Goal: Task Accomplishment & Management: Complete application form

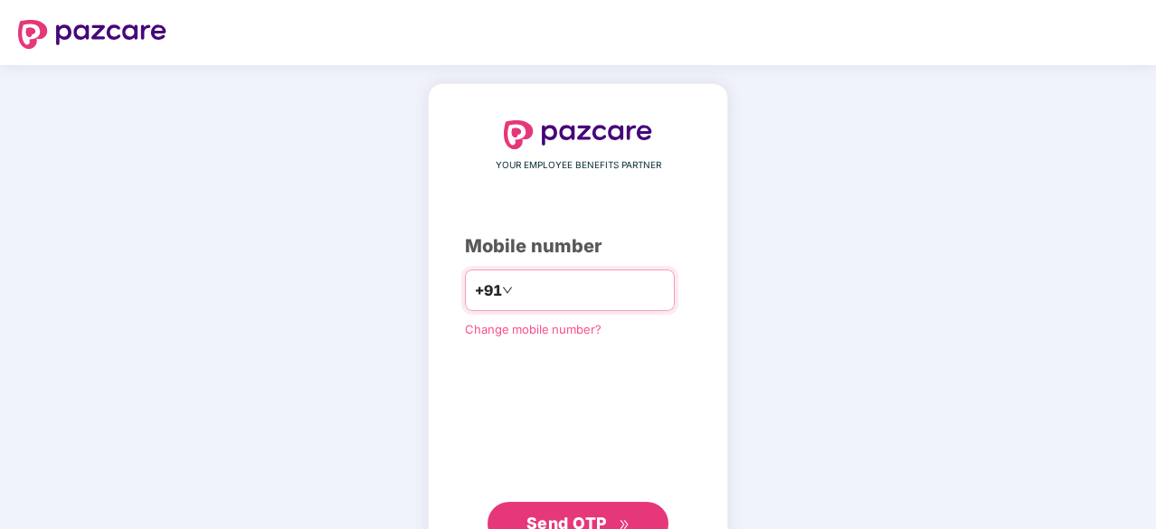
type input "**********"
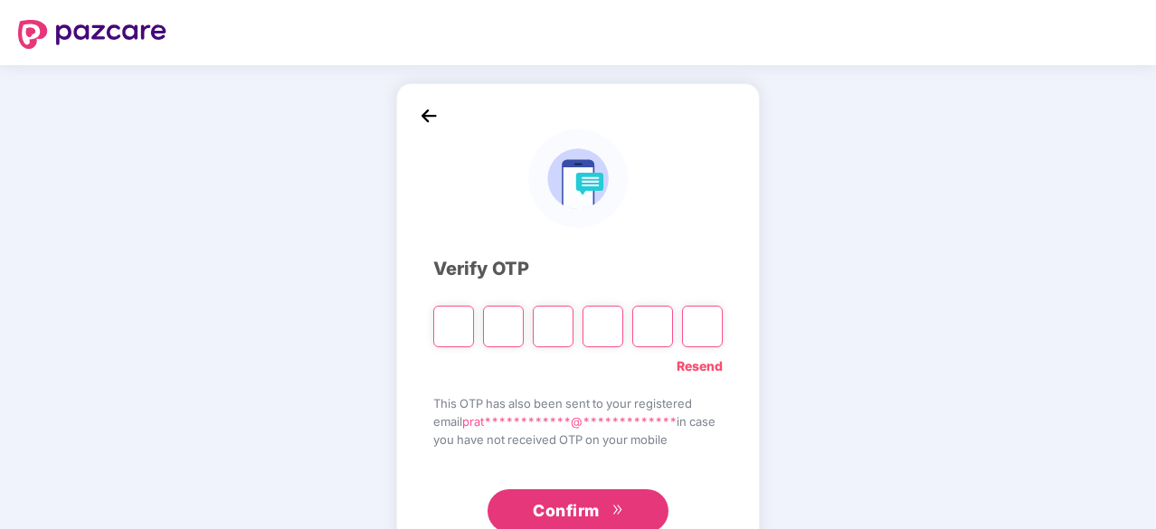
type input "*"
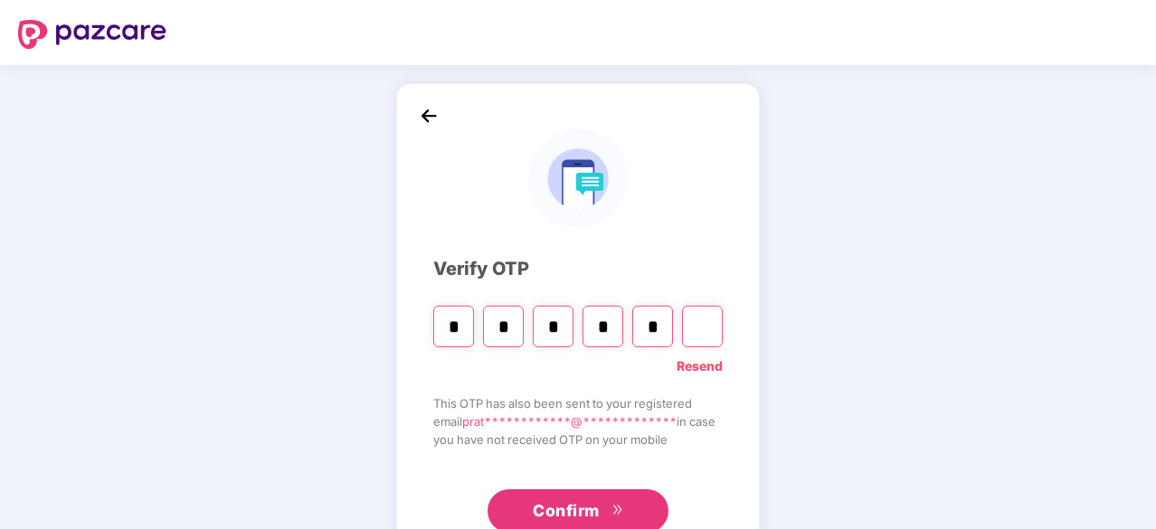
type input "*"
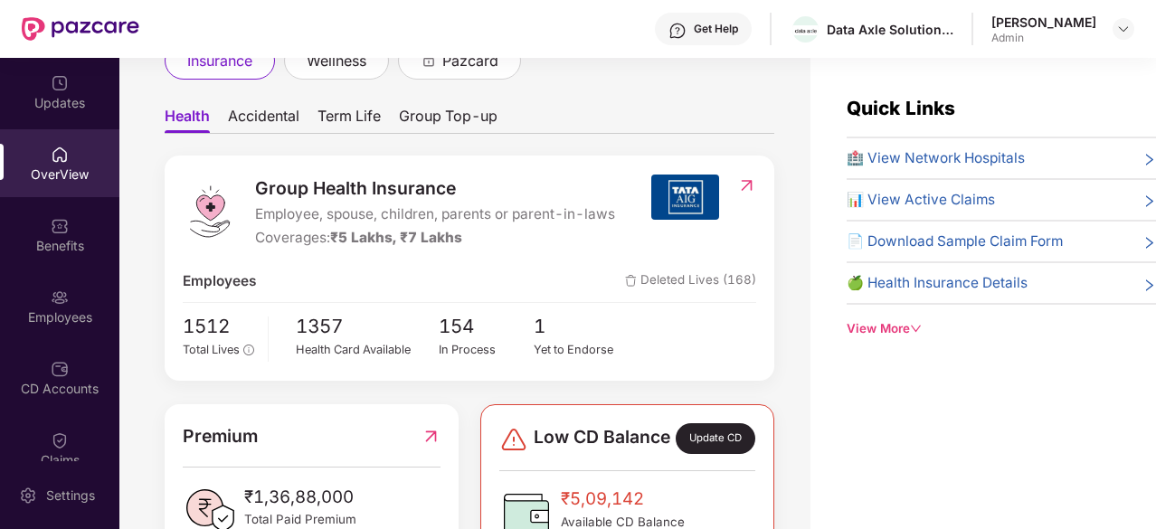
scroll to position [135, 0]
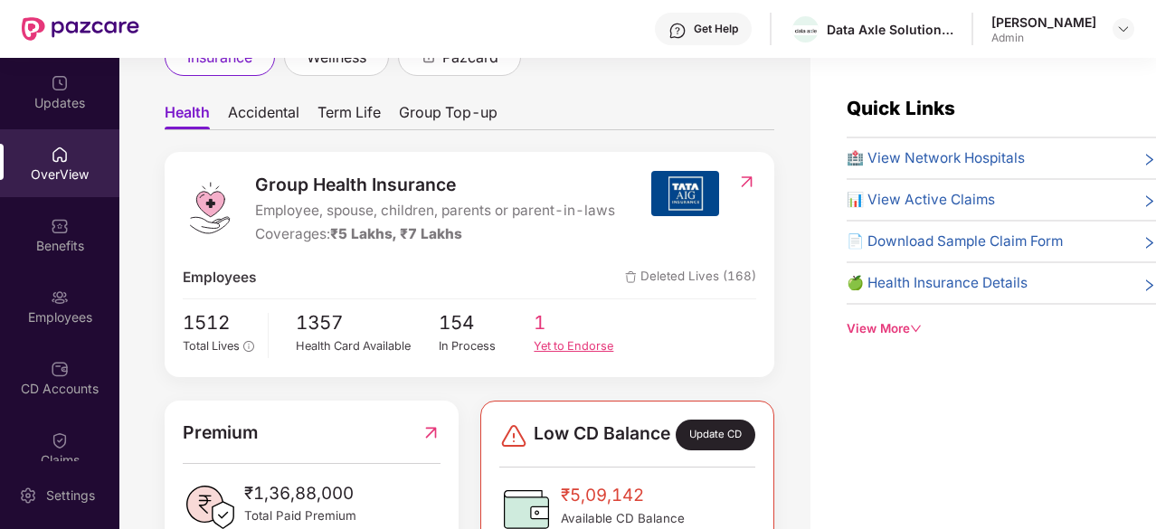
click at [555, 350] on div "Yet to Endorse" at bounding box center [582, 346] width 96 height 18
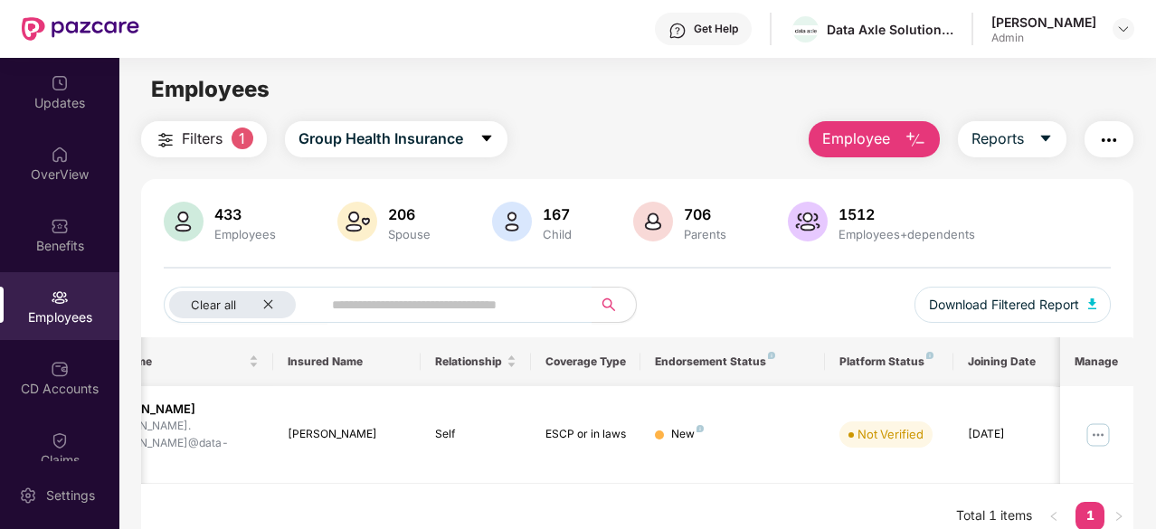
scroll to position [0, 181]
click at [877, 152] on button "Employee" at bounding box center [874, 139] width 131 height 36
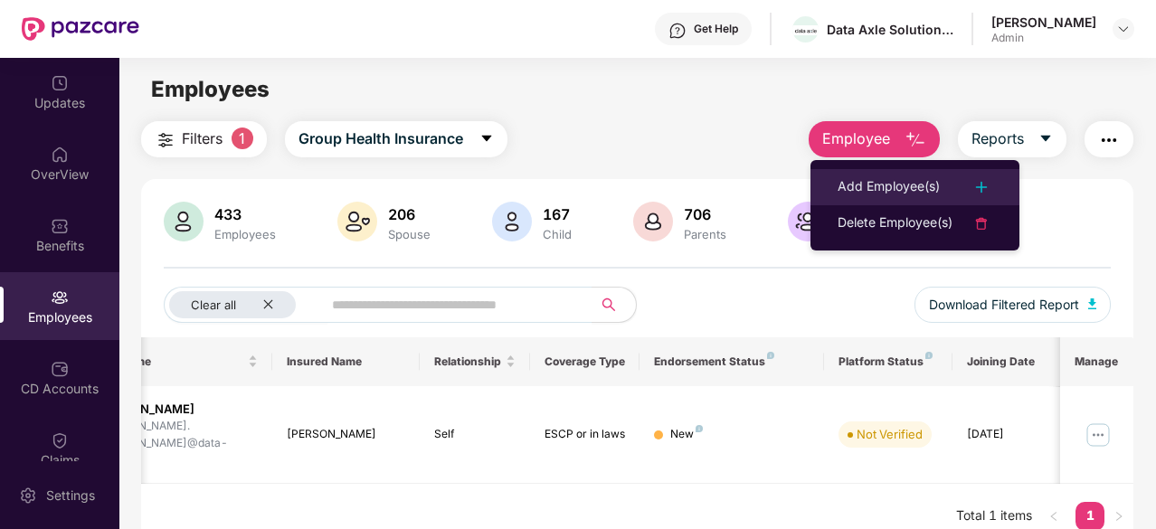
click at [879, 185] on div "Add Employee(s)" at bounding box center [889, 187] width 102 height 22
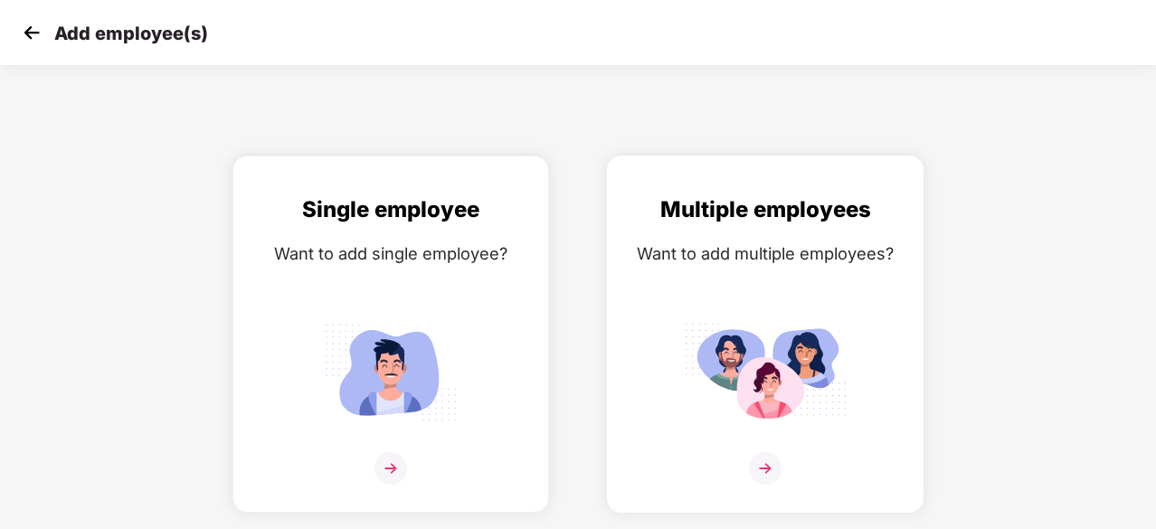
click at [707, 428] on img at bounding box center [765, 372] width 163 height 113
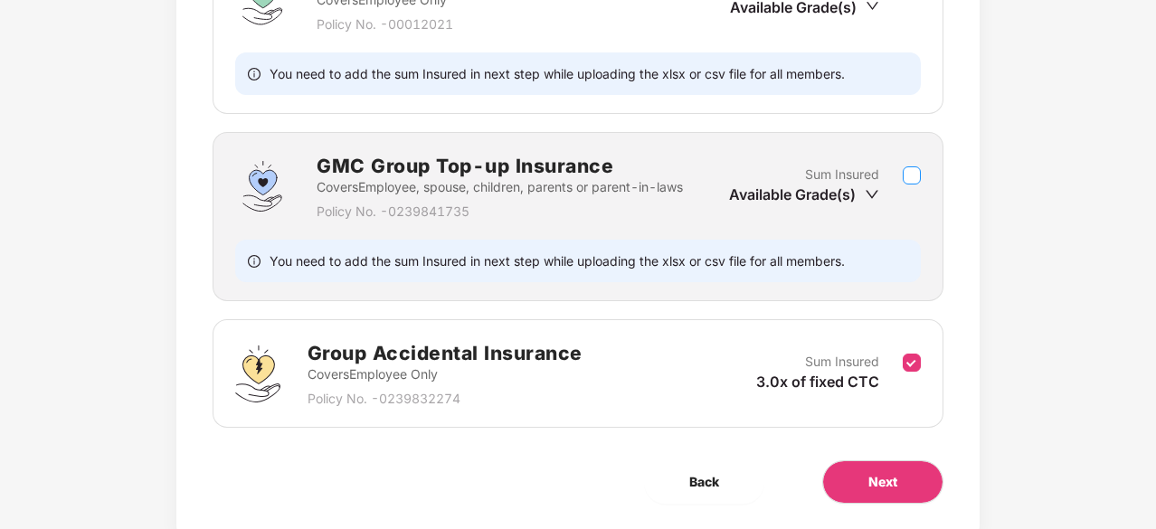
scroll to position [647, 2]
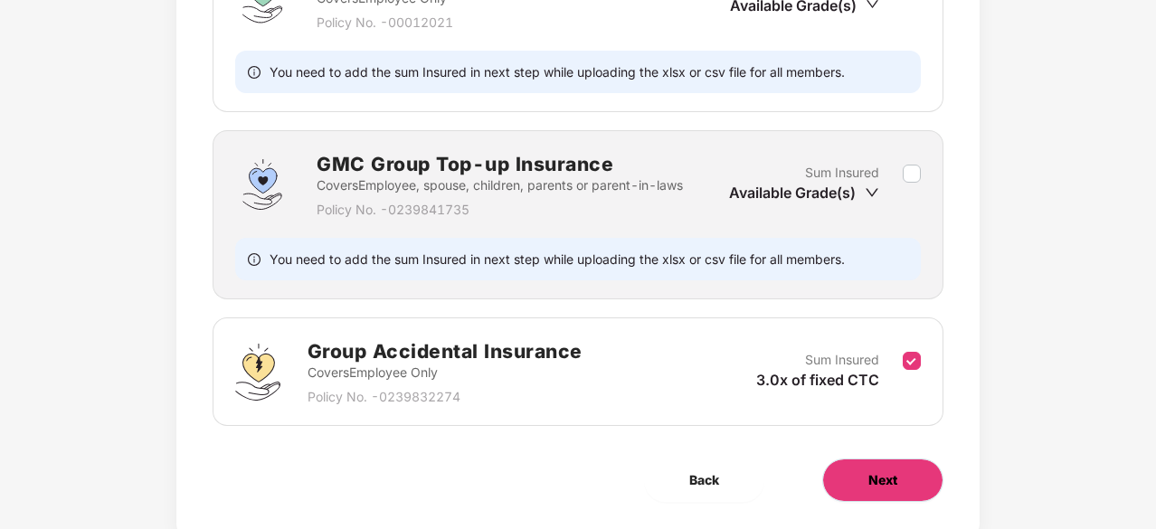
click at [861, 486] on button "Next" at bounding box center [882, 480] width 121 height 43
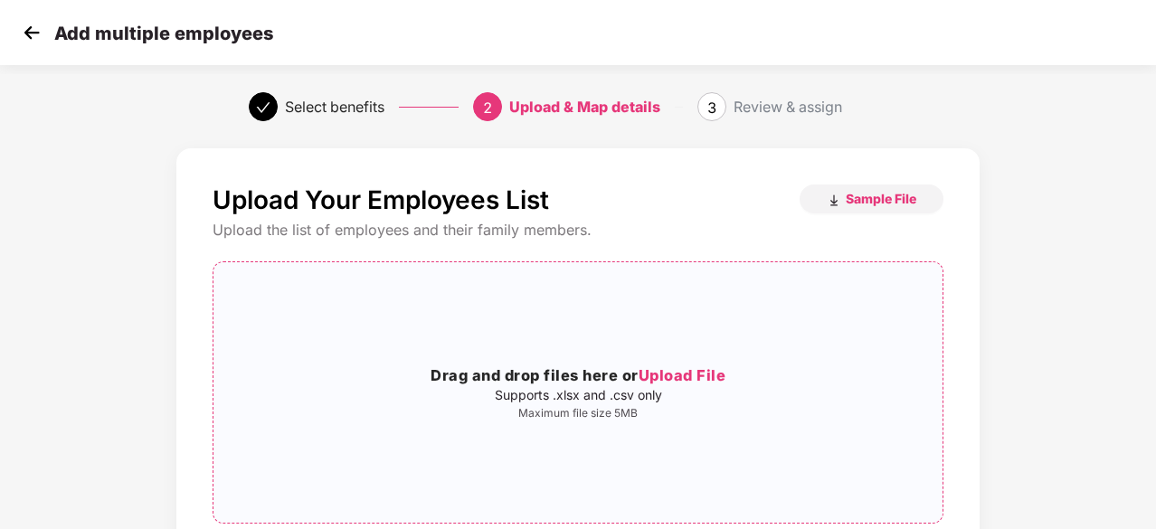
click at [709, 372] on span "Upload File" at bounding box center [683, 375] width 88 height 18
click at [874, 185] on button "Sample File" at bounding box center [872, 199] width 144 height 29
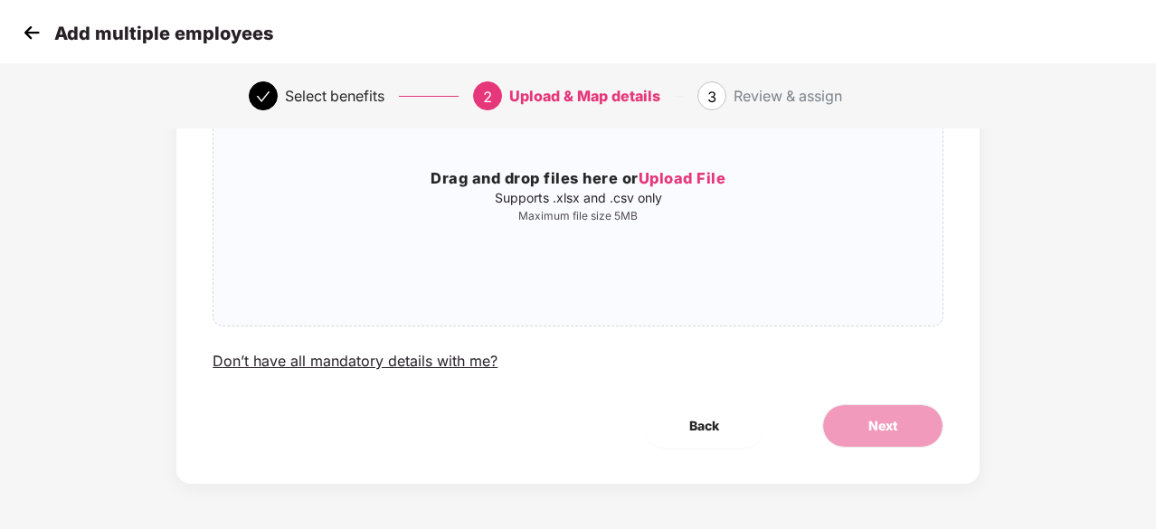
click at [31, 31] on img at bounding box center [31, 32] width 27 height 27
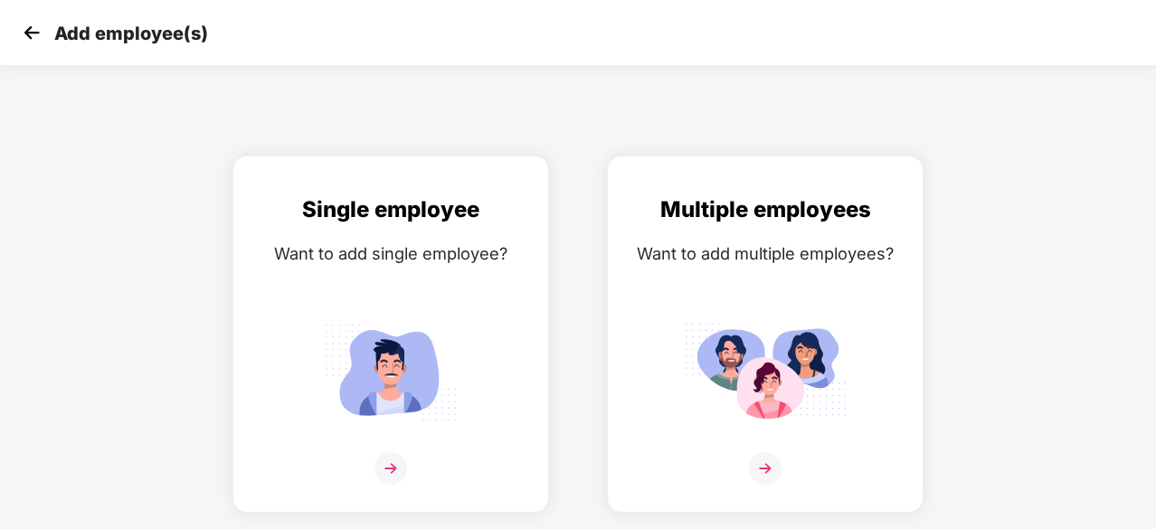
click at [31, 31] on img at bounding box center [31, 32] width 27 height 27
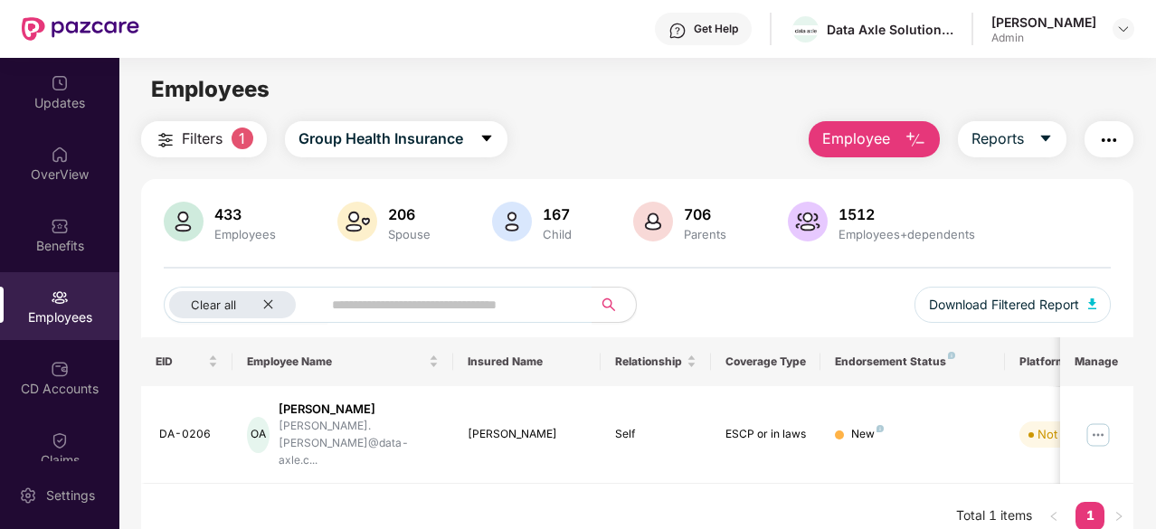
click at [887, 146] on span "Employee" at bounding box center [856, 139] width 68 height 23
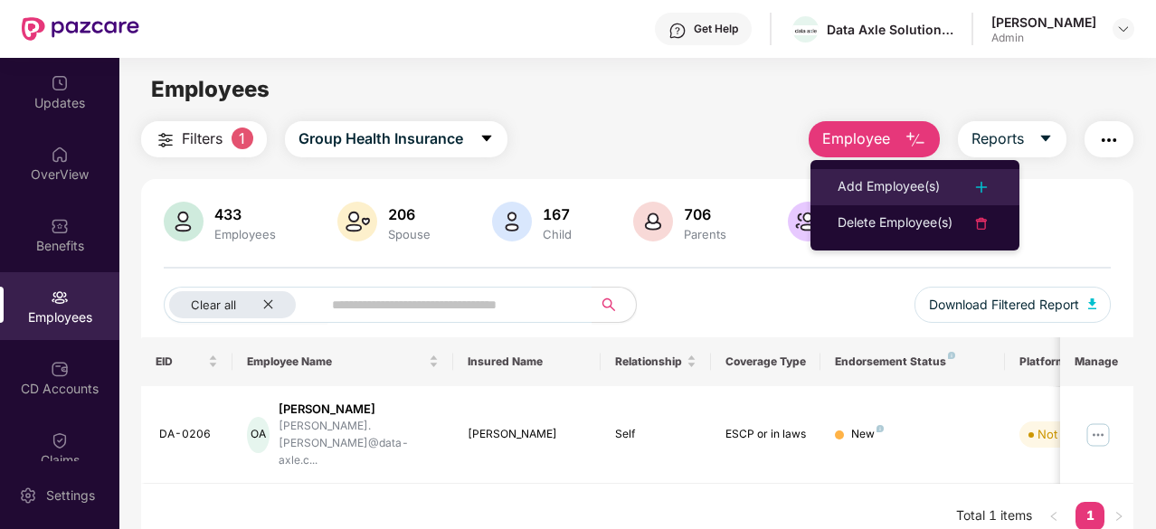
click at [881, 182] on div "Add Employee(s)" at bounding box center [889, 187] width 102 height 22
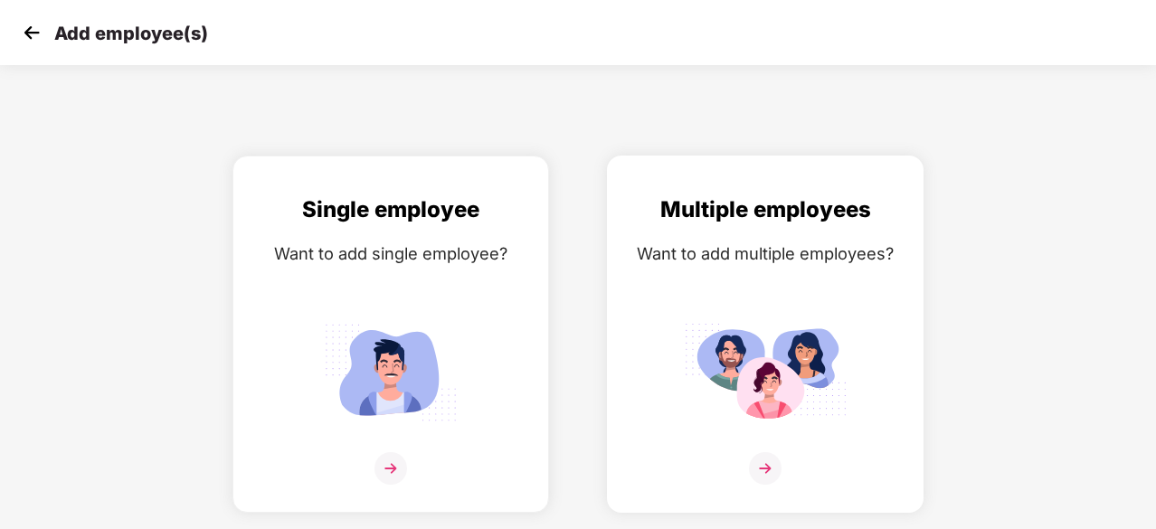
click at [677, 344] on div "Multiple employees Want to add multiple employees?" at bounding box center [765, 350] width 279 height 315
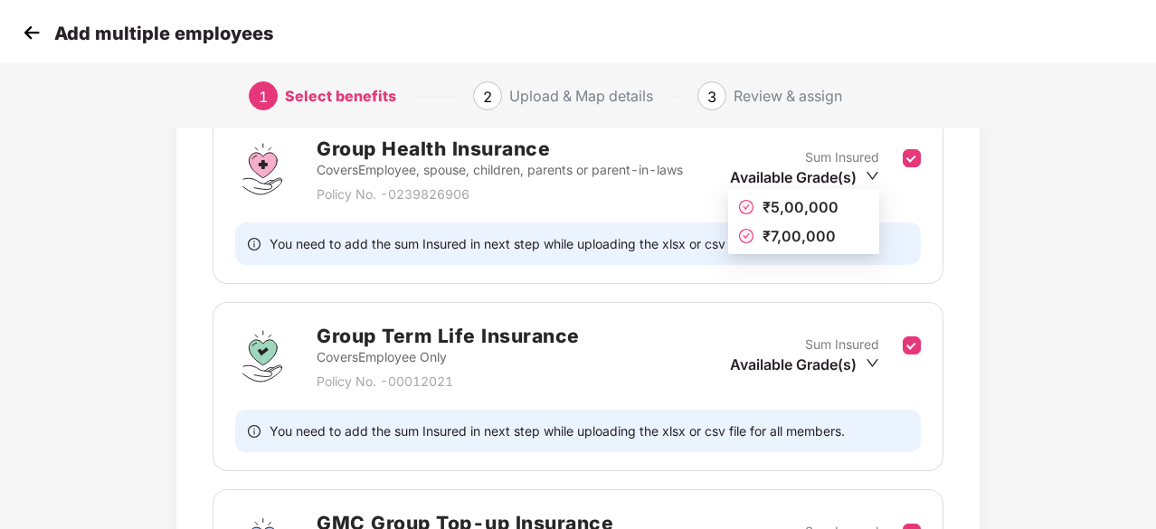
scroll to position [291, 0]
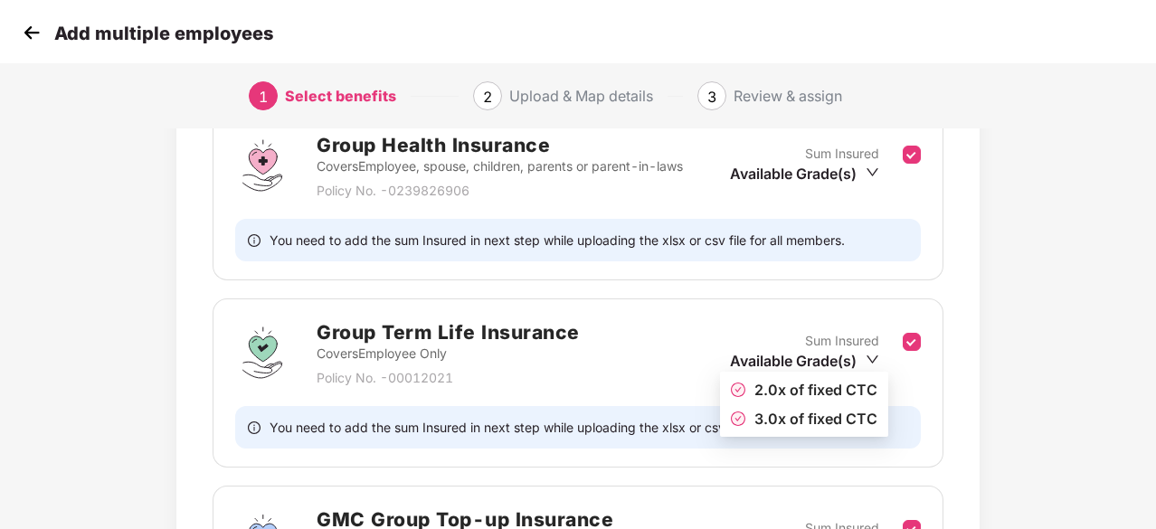
click at [870, 359] on icon "down" at bounding box center [873, 360] width 14 height 14
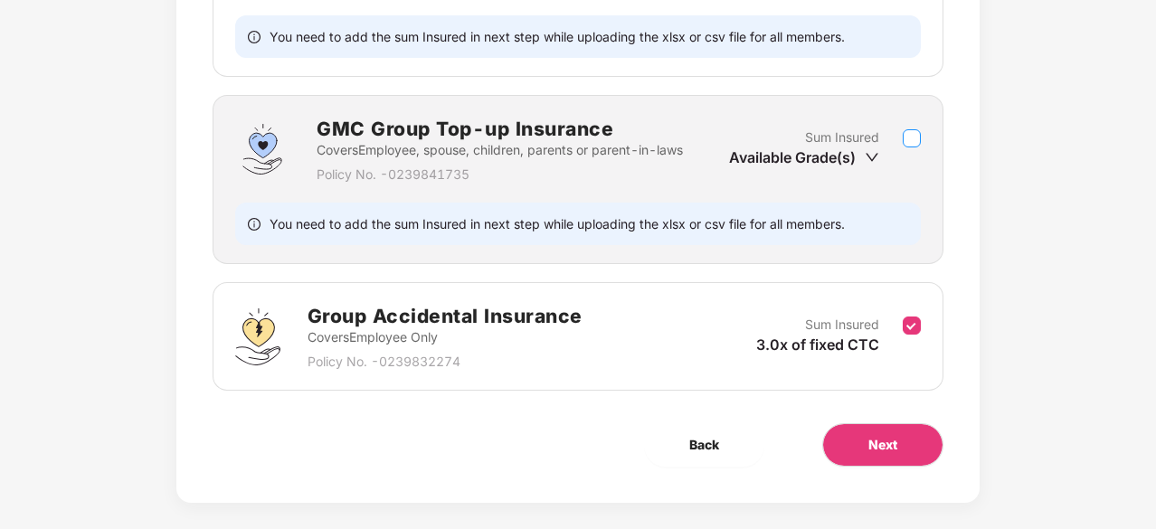
scroll to position [683, 0]
click at [928, 440] on button "Next" at bounding box center [882, 443] width 121 height 43
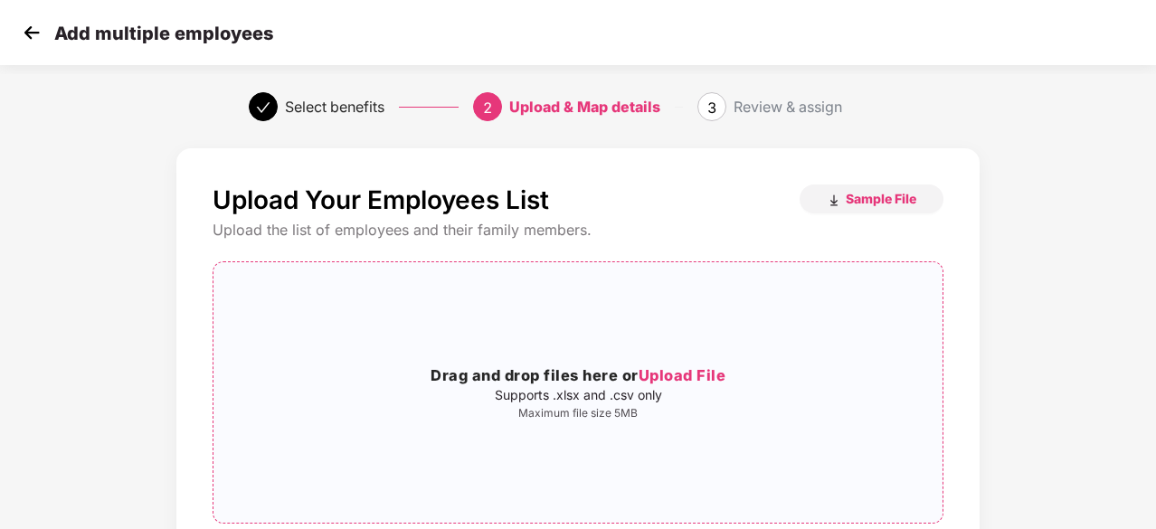
click at [689, 374] on span "Upload File" at bounding box center [683, 375] width 88 height 18
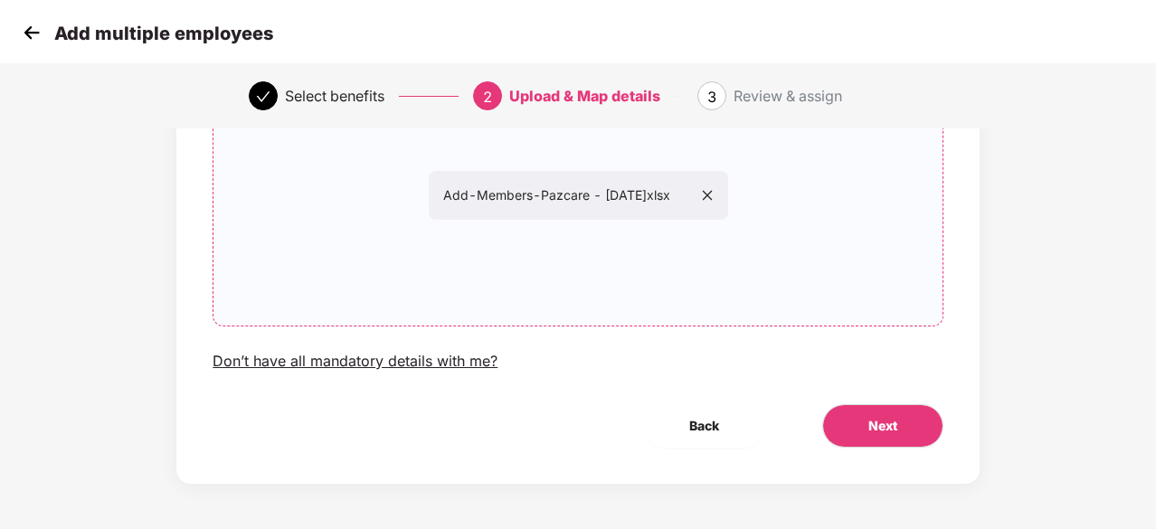
scroll to position [163, 2]
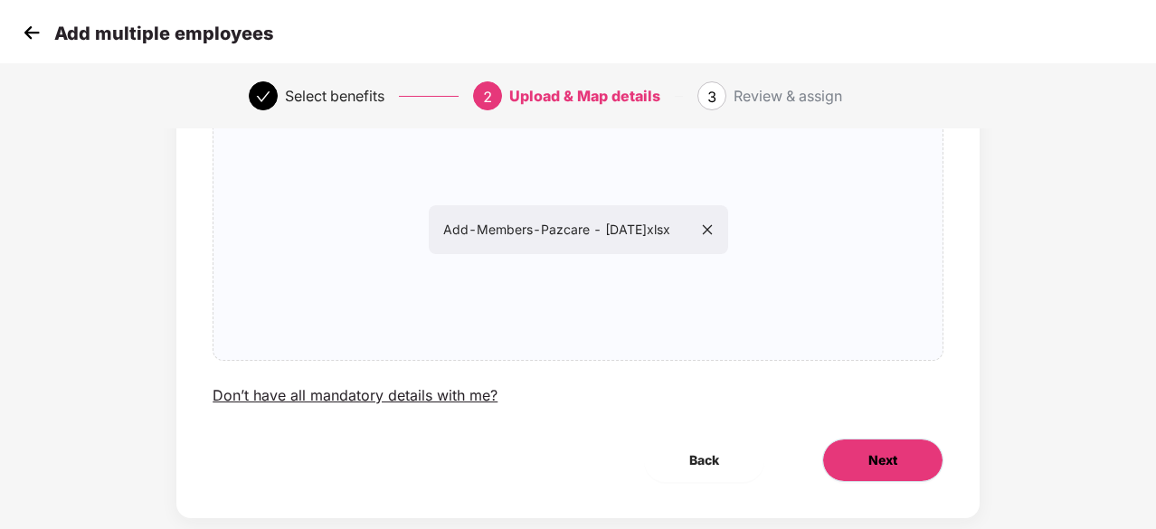
click at [864, 464] on button "Next" at bounding box center [882, 460] width 121 height 43
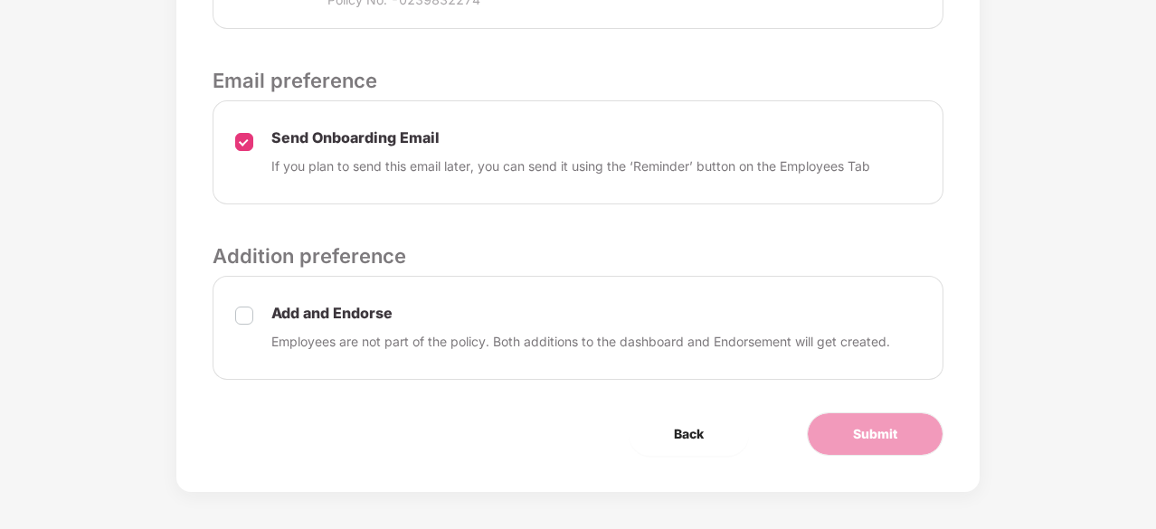
scroll to position [921, 2]
click at [863, 433] on span "Submit" at bounding box center [875, 433] width 44 height 20
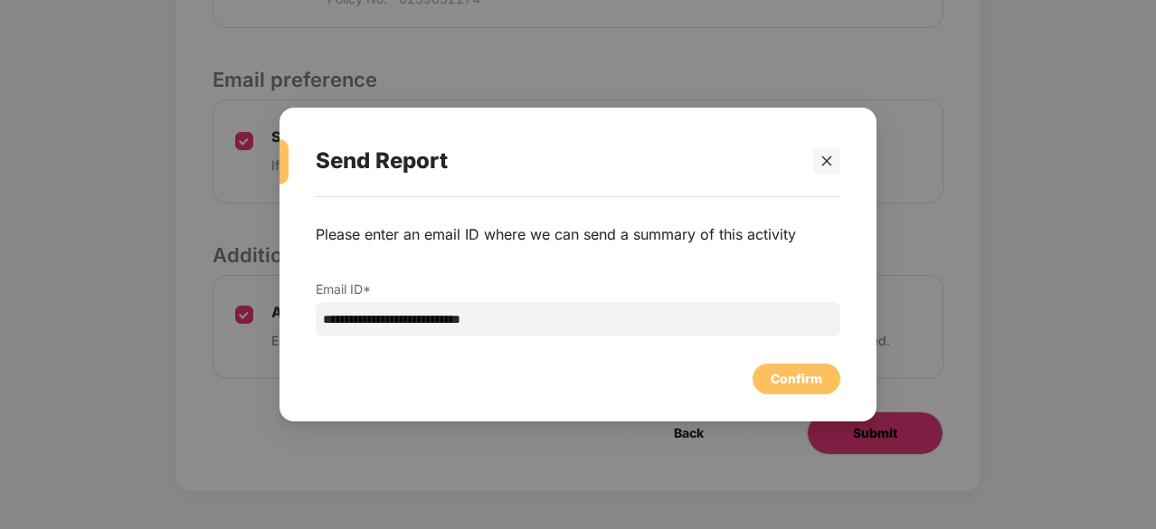
scroll to position [0, 2]
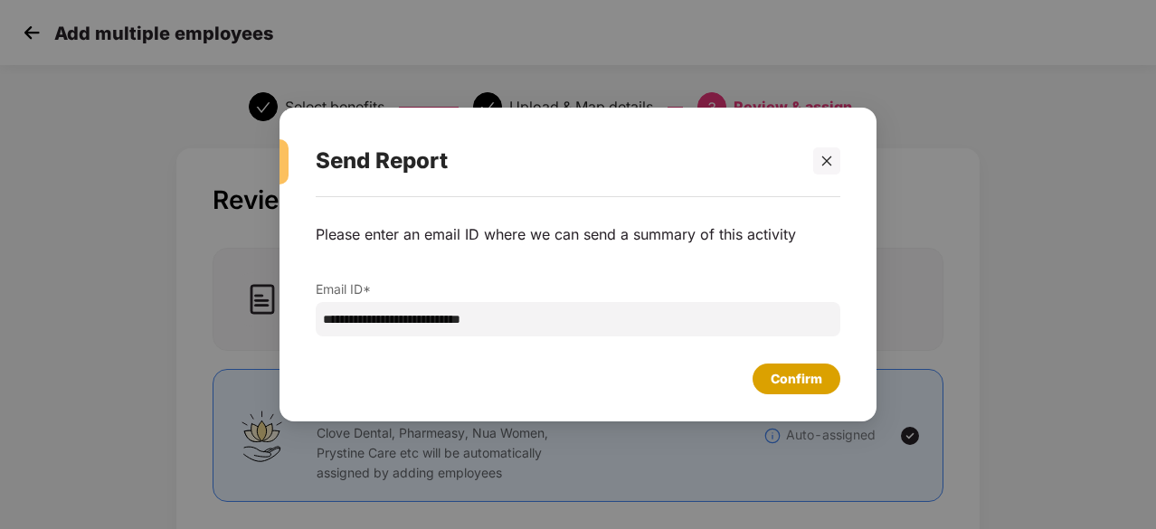
click at [791, 373] on div "Confirm" at bounding box center [797, 379] width 52 height 20
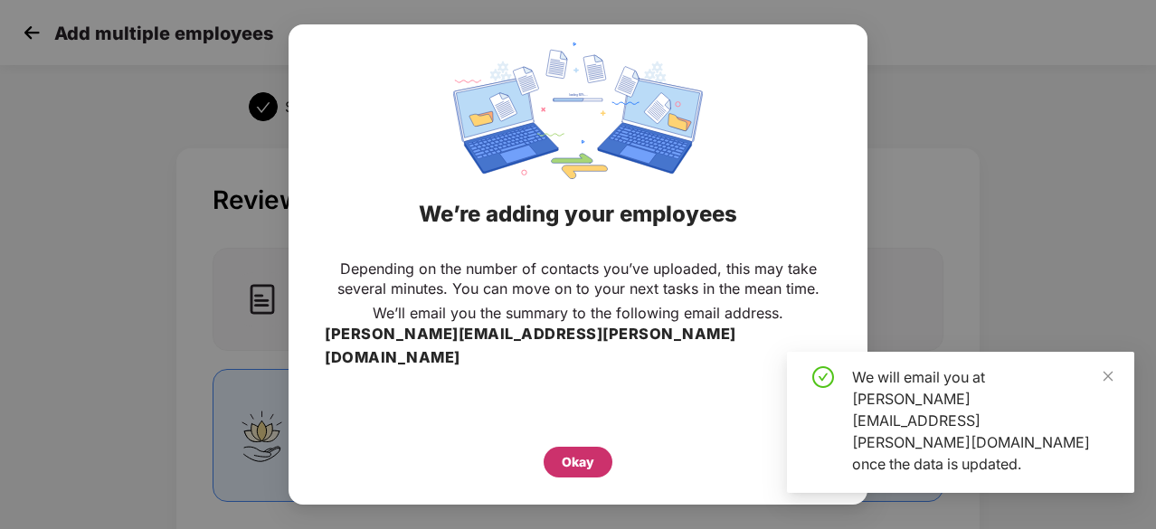
click at [592, 452] on div "Okay" at bounding box center [578, 462] width 33 height 20
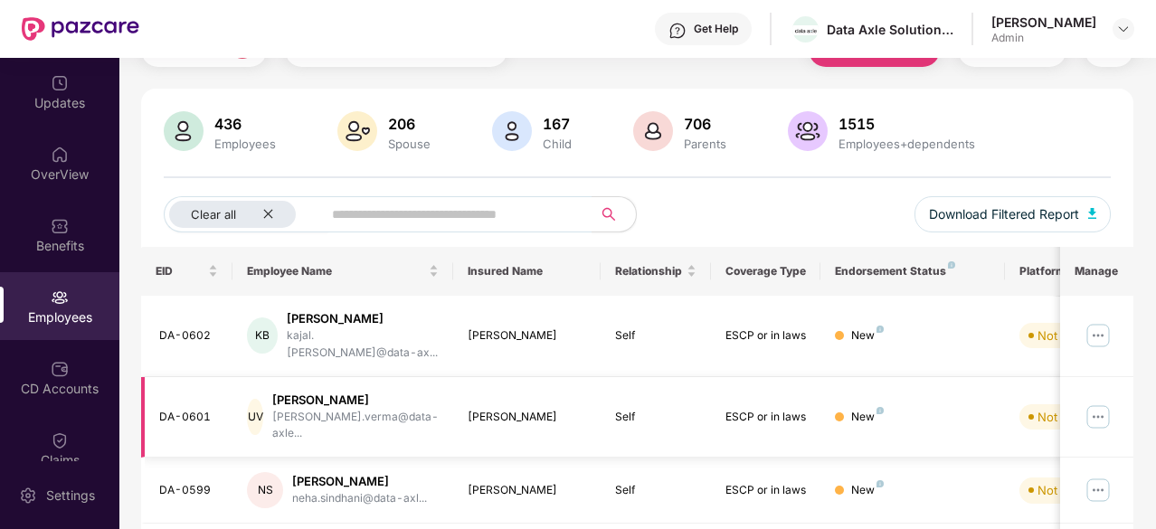
scroll to position [184, 0]
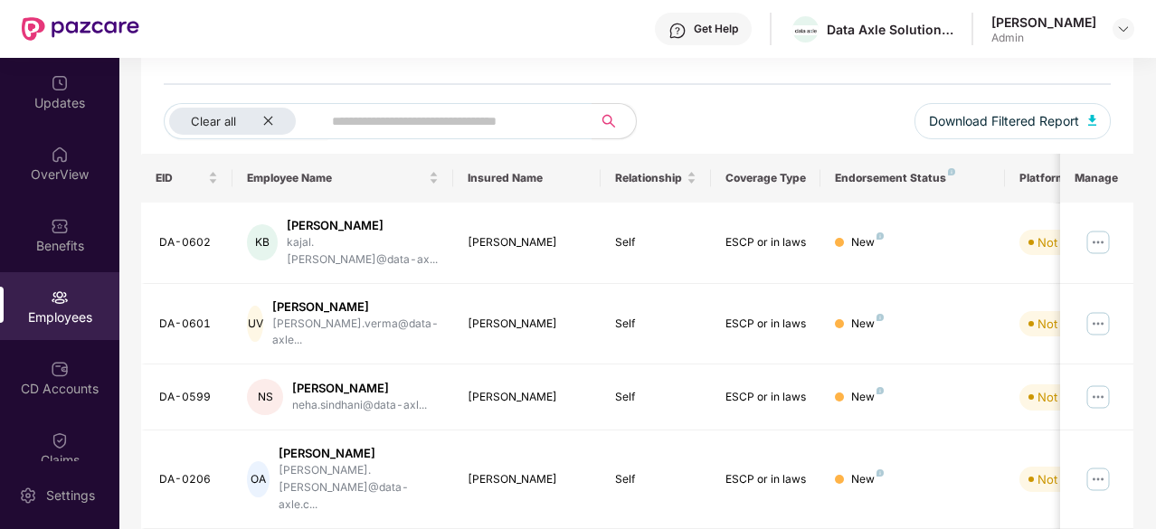
click at [65, 316] on div "Employees" at bounding box center [59, 317] width 119 height 18
click at [65, 303] on img at bounding box center [60, 298] width 18 height 18
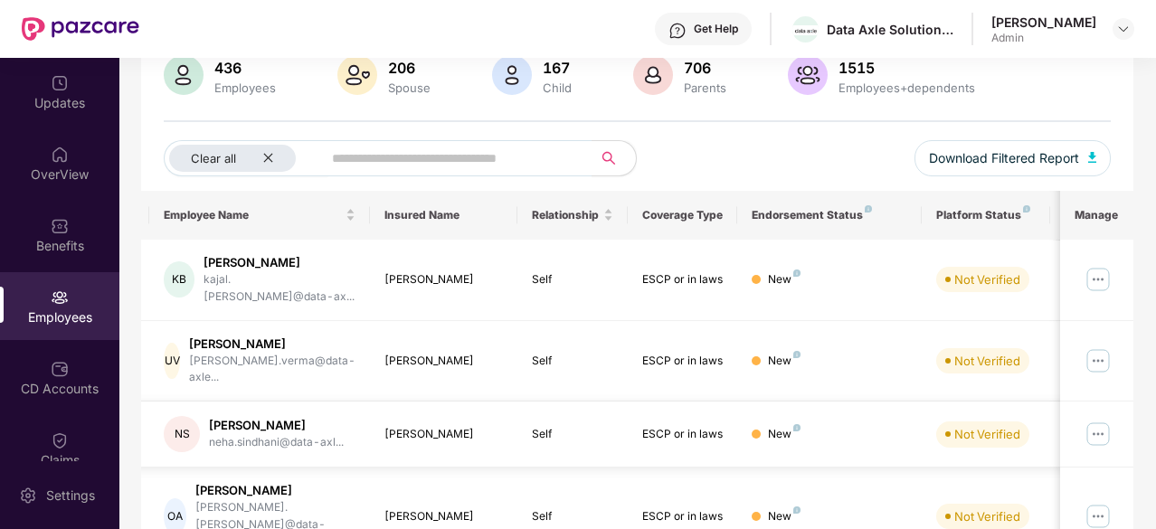
scroll to position [0, 0]
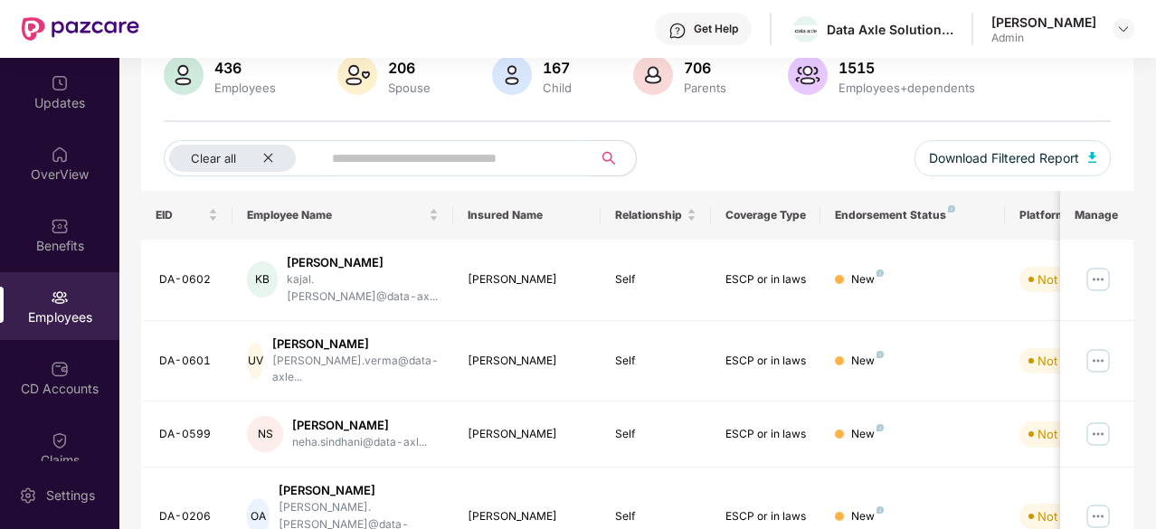
click at [63, 291] on img at bounding box center [60, 298] width 18 height 18
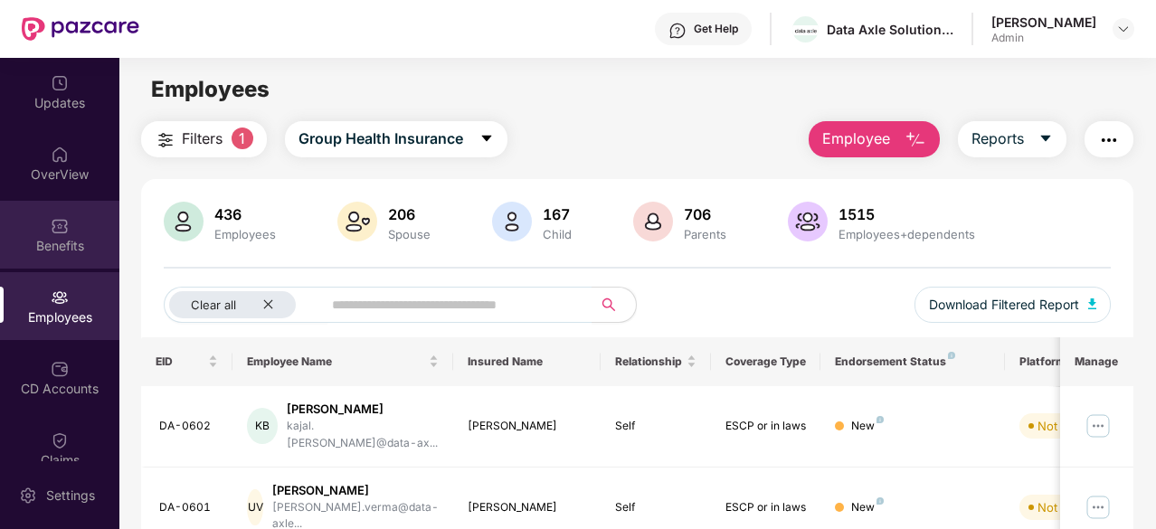
click at [80, 234] on div "Benefits" at bounding box center [59, 235] width 119 height 68
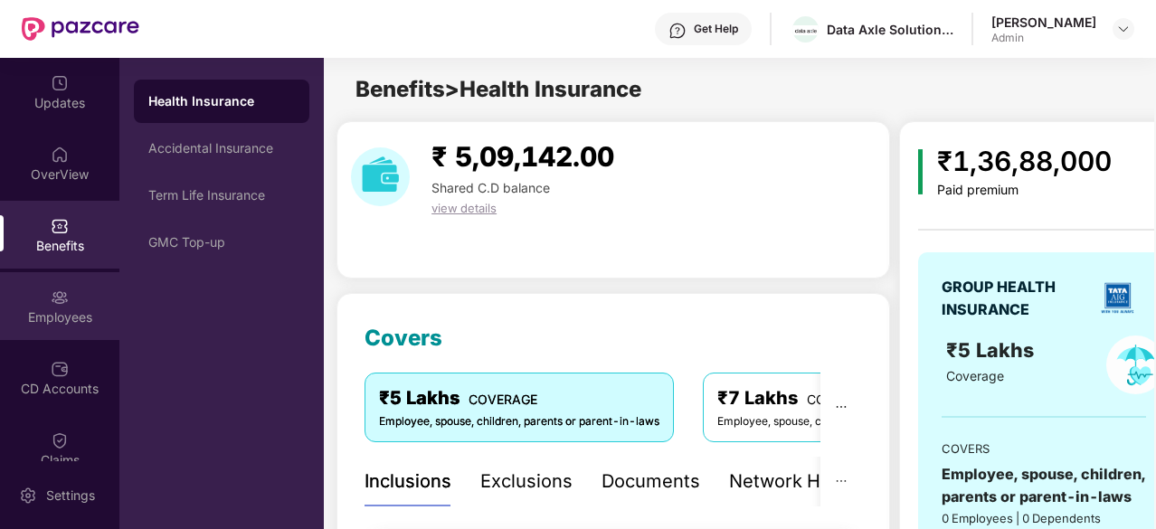
click at [69, 307] on div "Employees" at bounding box center [59, 306] width 119 height 68
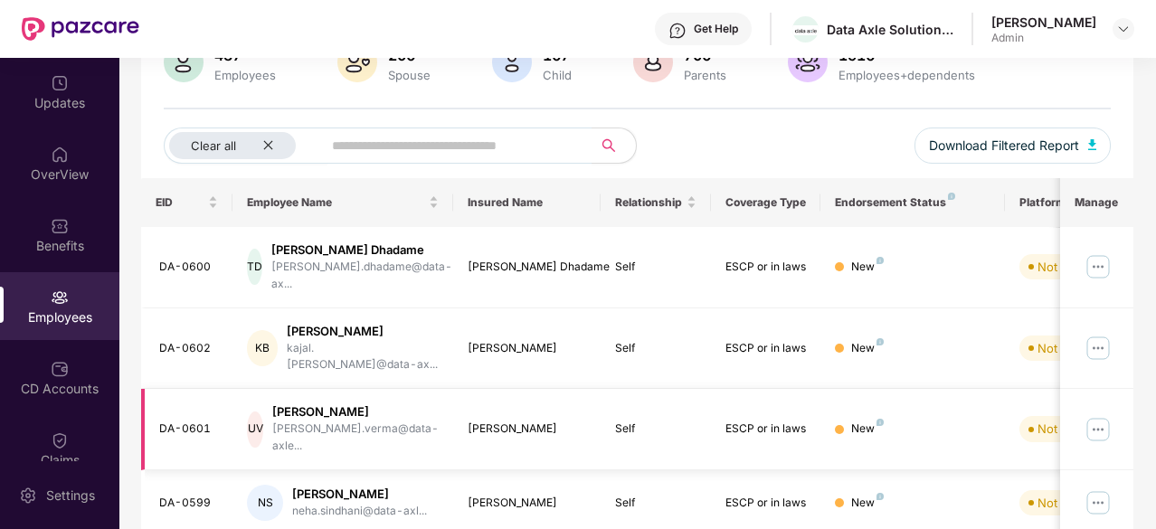
scroll to position [158, 0]
